Goal: Task Accomplishment & Management: Manage account settings

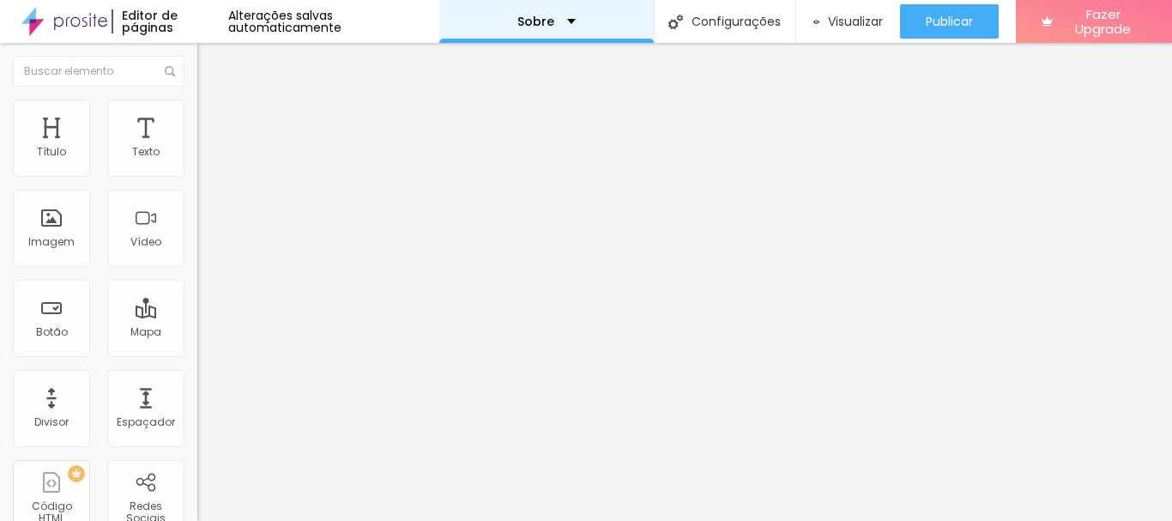
click at [548, 23] on div "Sobre" at bounding box center [546, 21] width 58 height 12
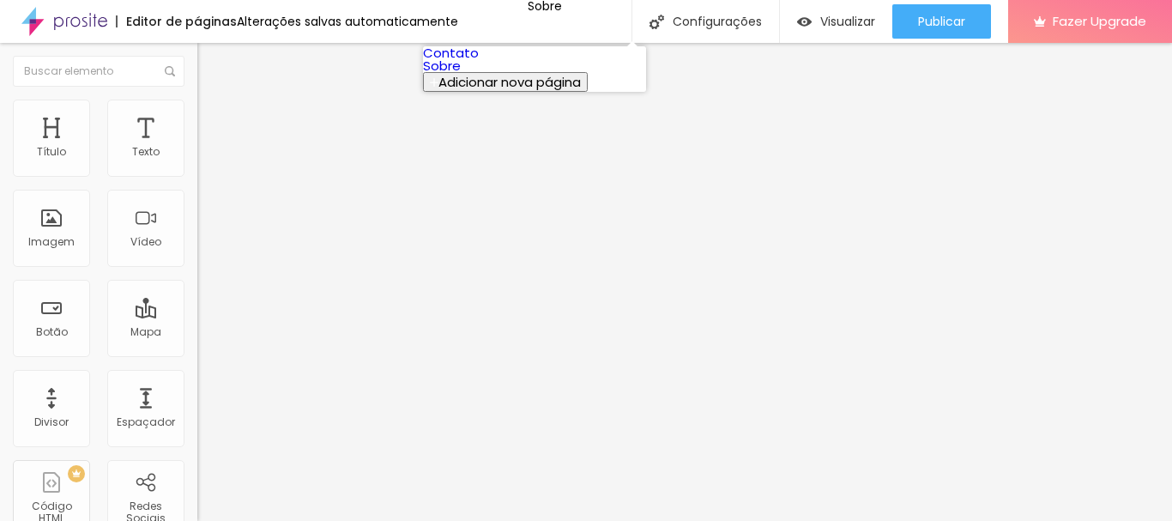
click at [479, 62] on link "Contato" at bounding box center [451, 53] width 56 height 18
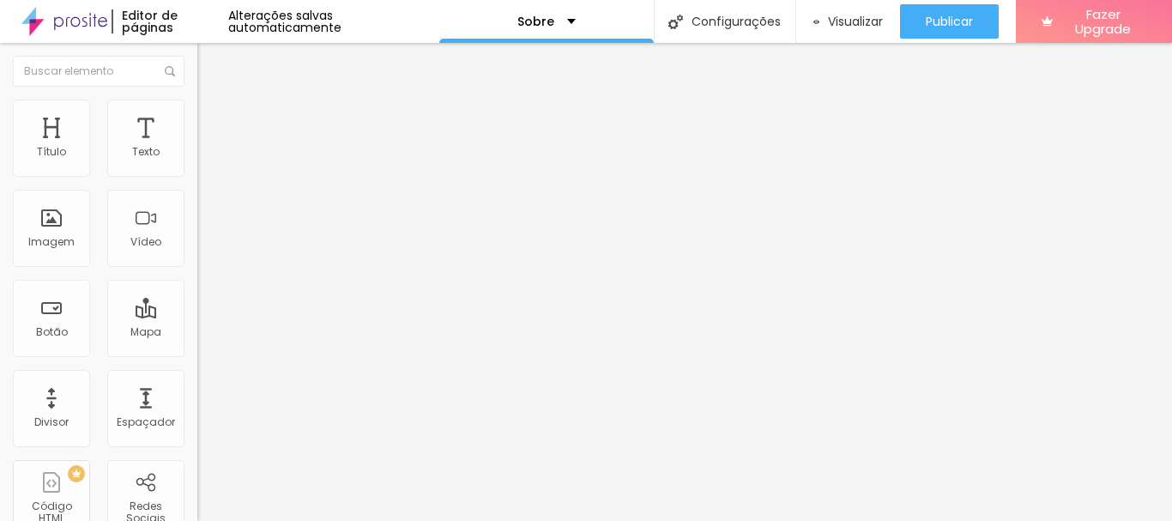
click at [297, 520] on div at bounding box center [586, 531] width 1172 height 0
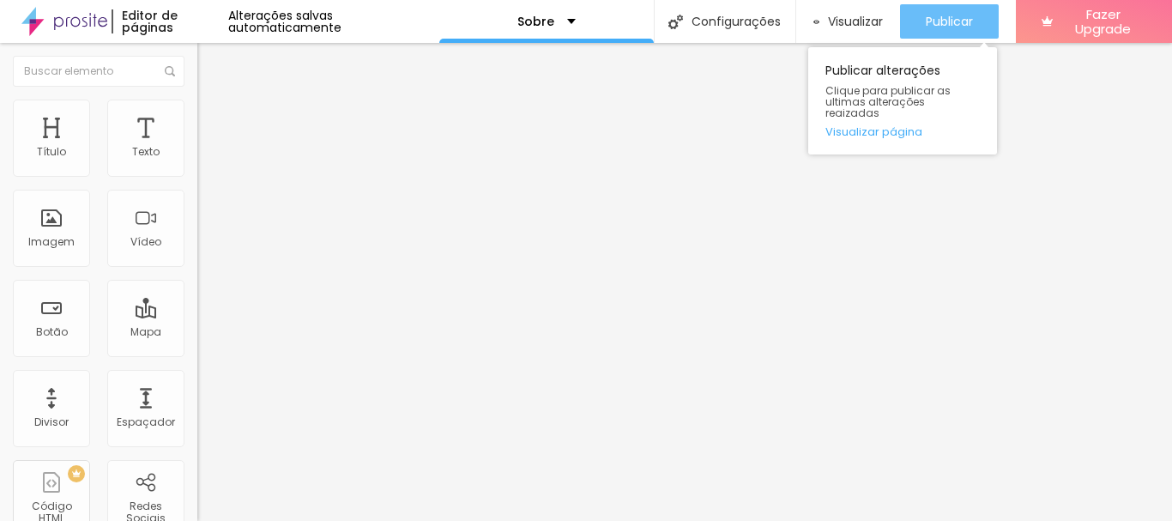
click at [953, 12] on div "Publicar" at bounding box center [949, 21] width 47 height 34
click at [938, 20] on span "Publicar" at bounding box center [949, 22] width 47 height 14
click at [944, 23] on span "Publicar" at bounding box center [949, 22] width 47 height 14
click at [951, 17] on span "Publicar" at bounding box center [949, 22] width 47 height 14
click at [968, 21] on span "Publicar" at bounding box center [949, 22] width 47 height 14
